Goal: Information Seeking & Learning: Find specific fact

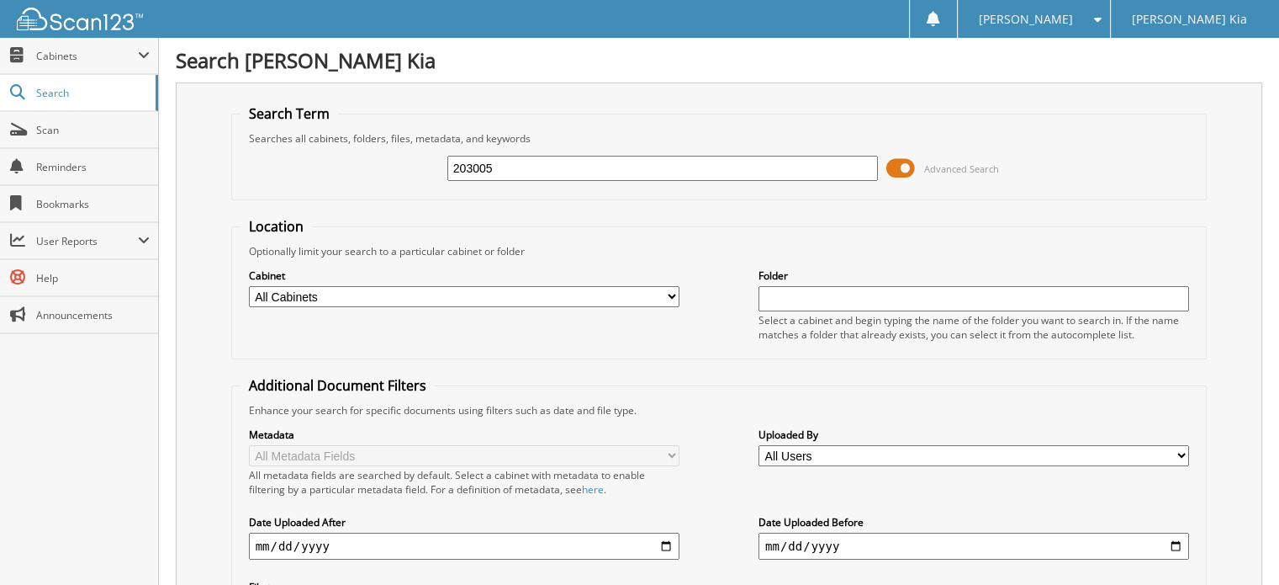
drag, startPoint x: 563, startPoint y: 164, endPoint x: 377, endPoint y: 165, distance: 186.7
click at [377, 165] on div "203005 Advanced Search" at bounding box center [720, 168] width 958 height 45
type input "203096"
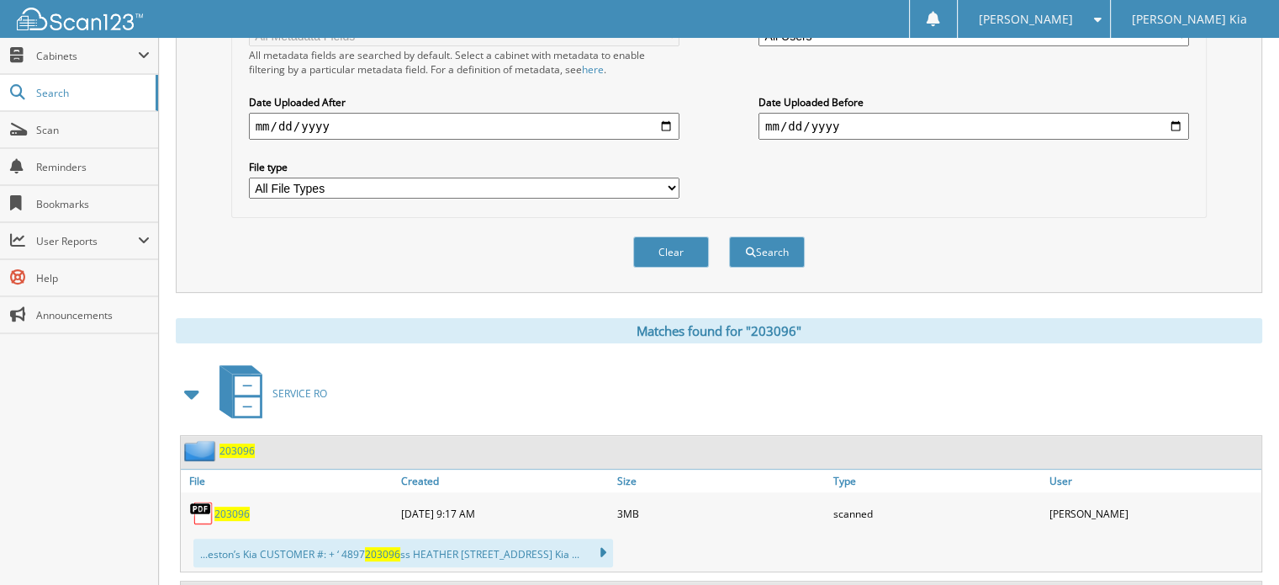
scroll to position [505, 0]
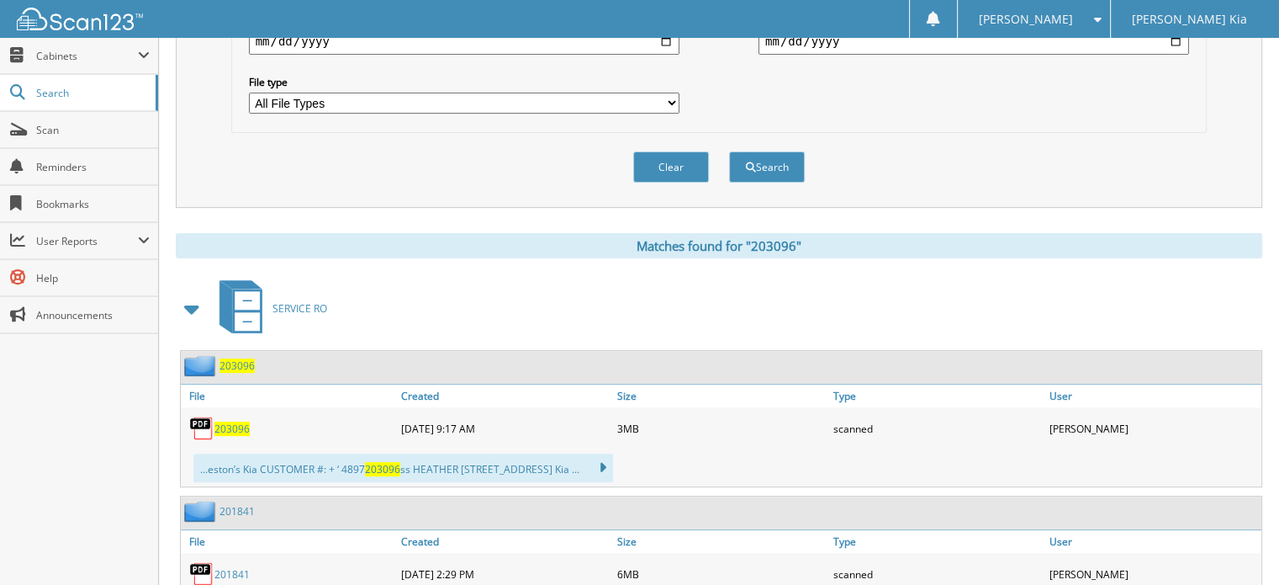
click at [229, 421] on span "203096" at bounding box center [231, 428] width 35 height 14
